Goal: Task Accomplishment & Management: Complete application form

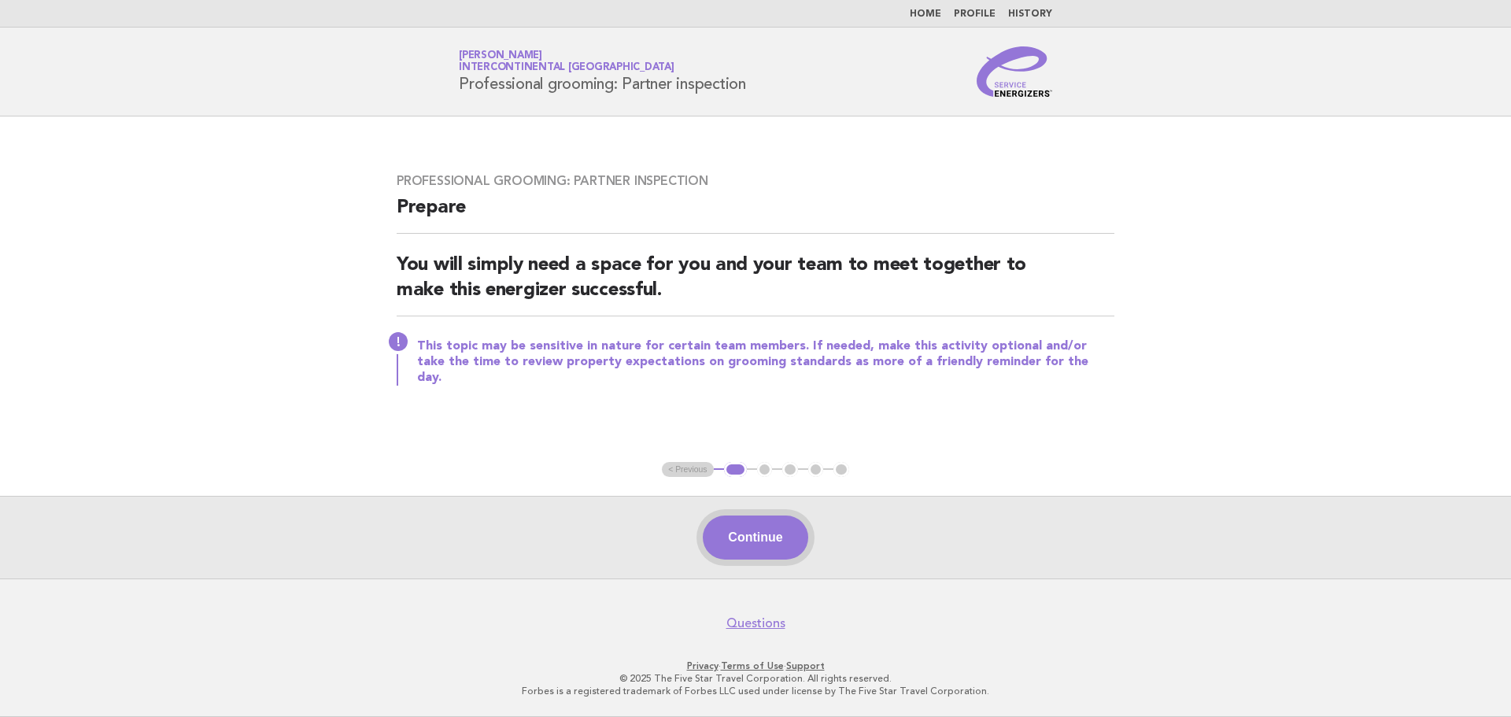
click at [742, 544] on button "Continue" at bounding box center [755, 537] width 105 height 44
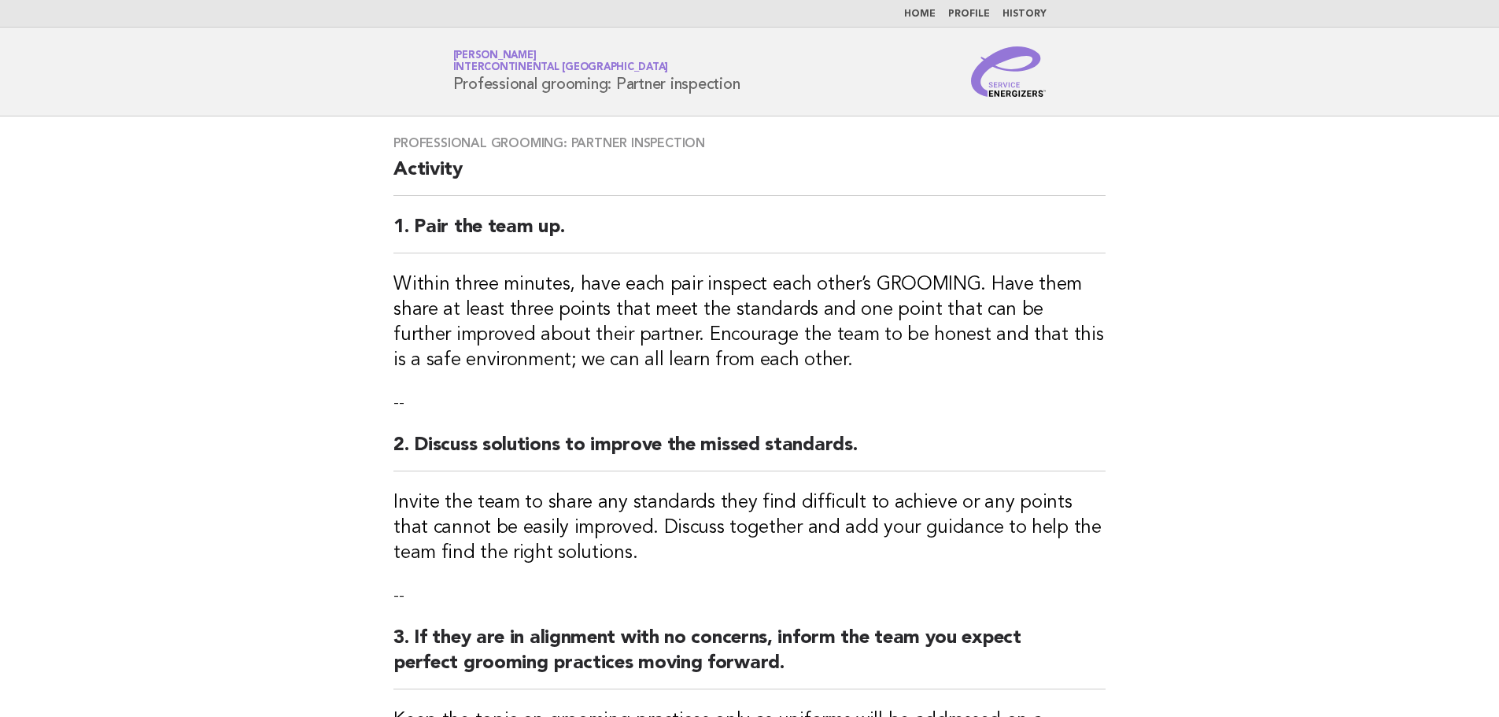
click at [171, 327] on main "Professional grooming: Partner inspection Activity 1. Pair the team up. Within …" at bounding box center [749, 630] width 1499 height 1028
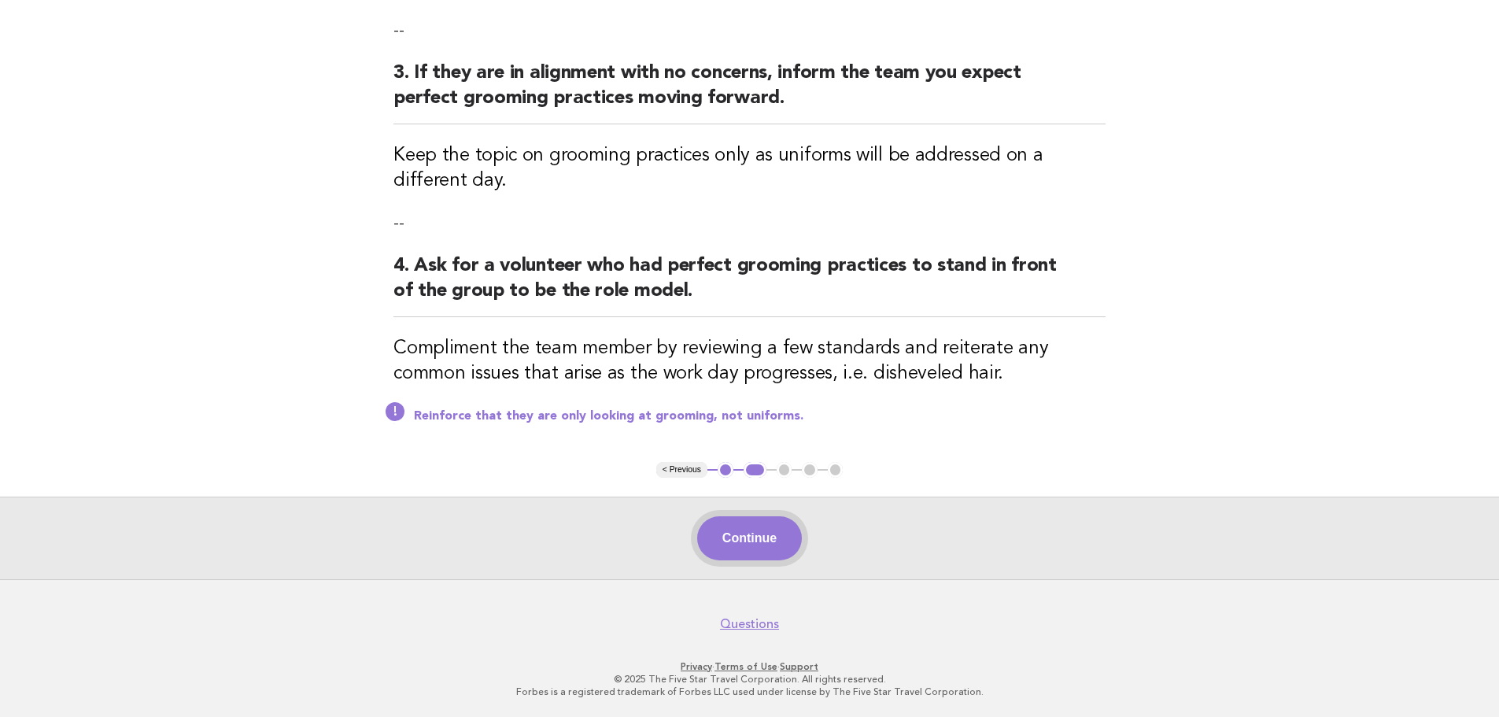
click at [726, 543] on button "Continue" at bounding box center [749, 538] width 105 height 44
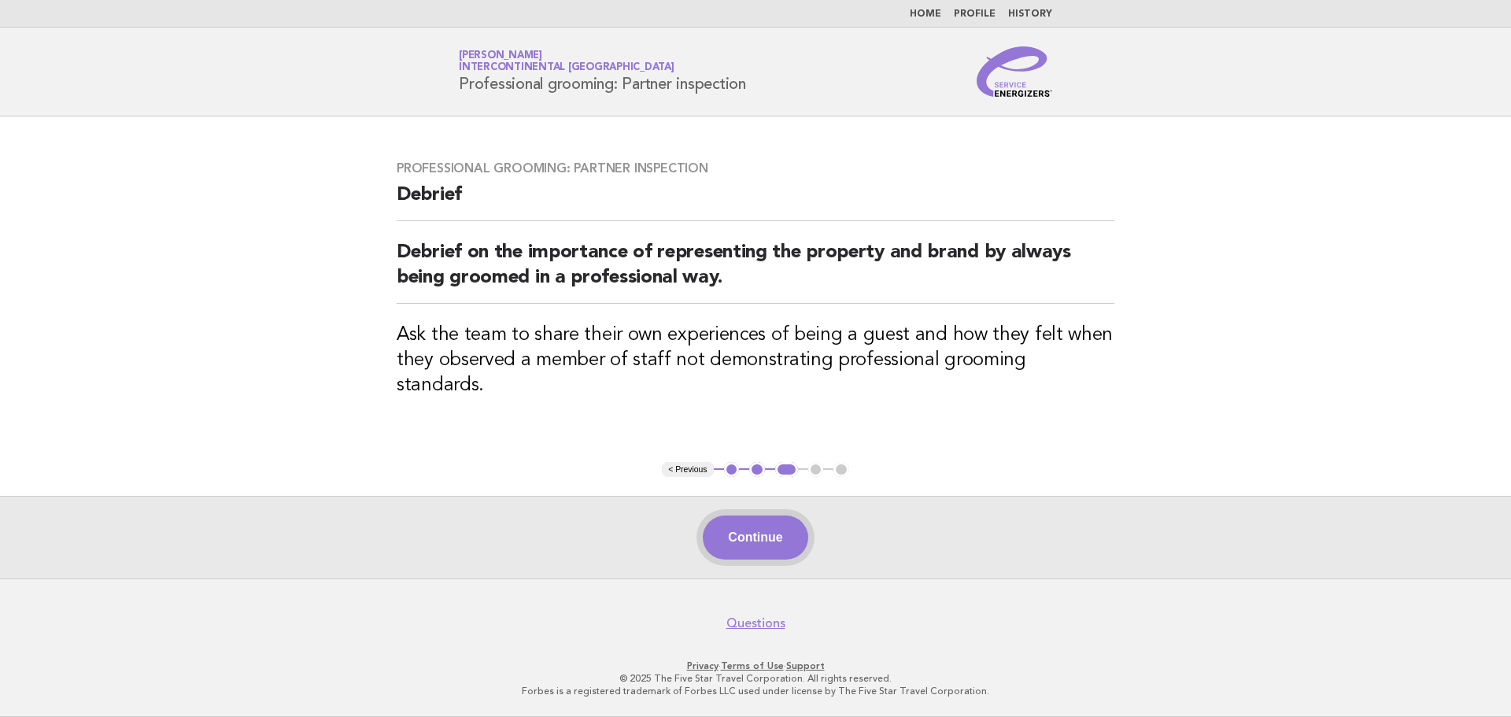
click at [798, 528] on button "Continue" at bounding box center [755, 537] width 105 height 44
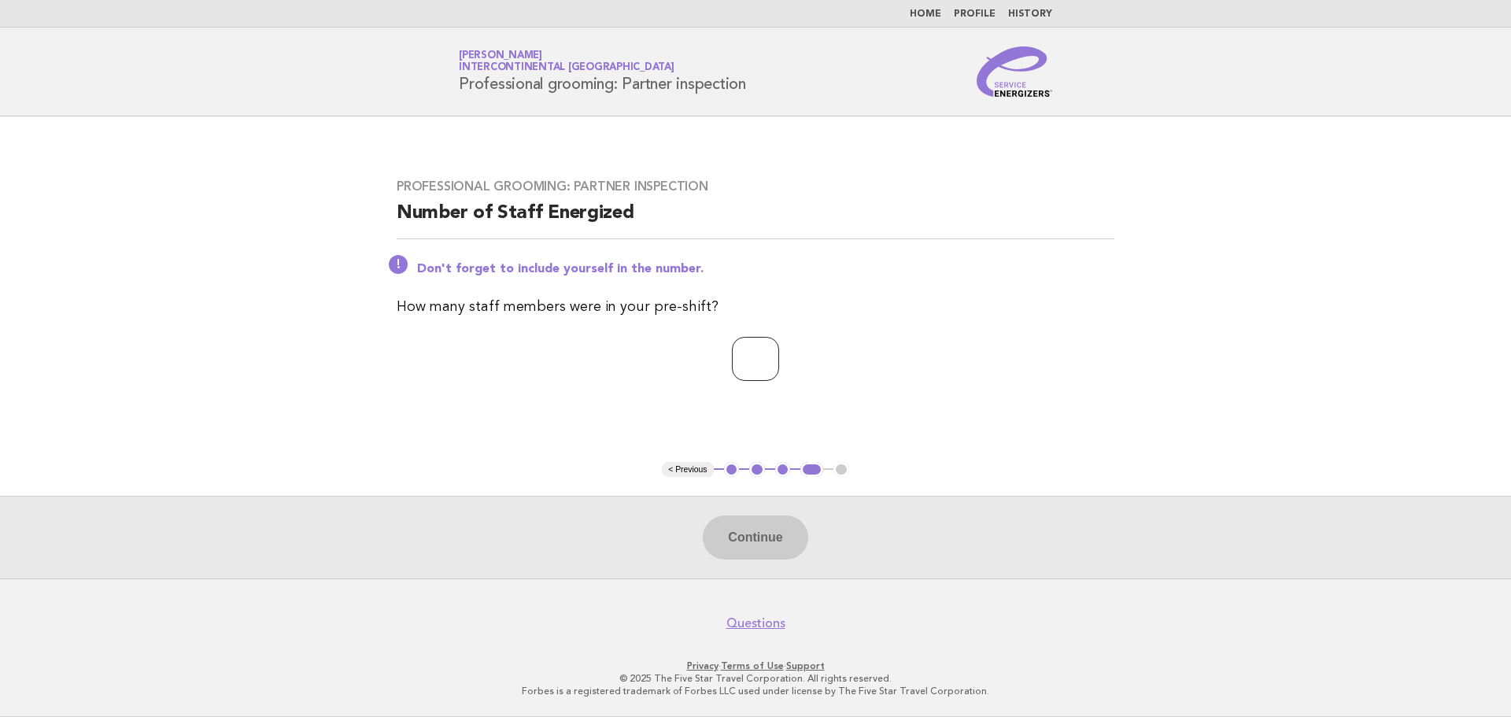
type input "*"
click at [779, 353] on input "*" at bounding box center [755, 359] width 47 height 44
click at [753, 550] on button "Continue" at bounding box center [755, 537] width 105 height 44
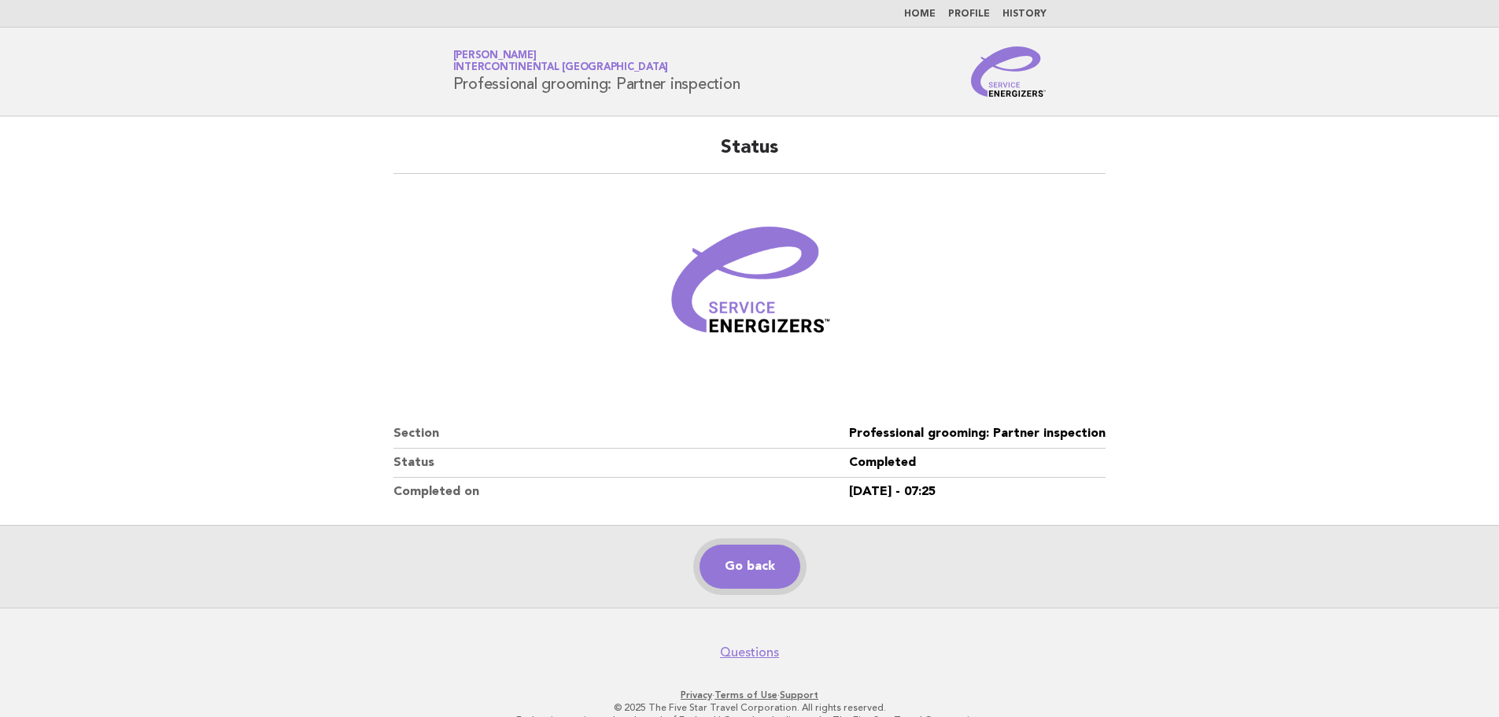
click at [761, 567] on link "Go back" at bounding box center [750, 567] width 101 height 44
